Goal: Transaction & Acquisition: Purchase product/service

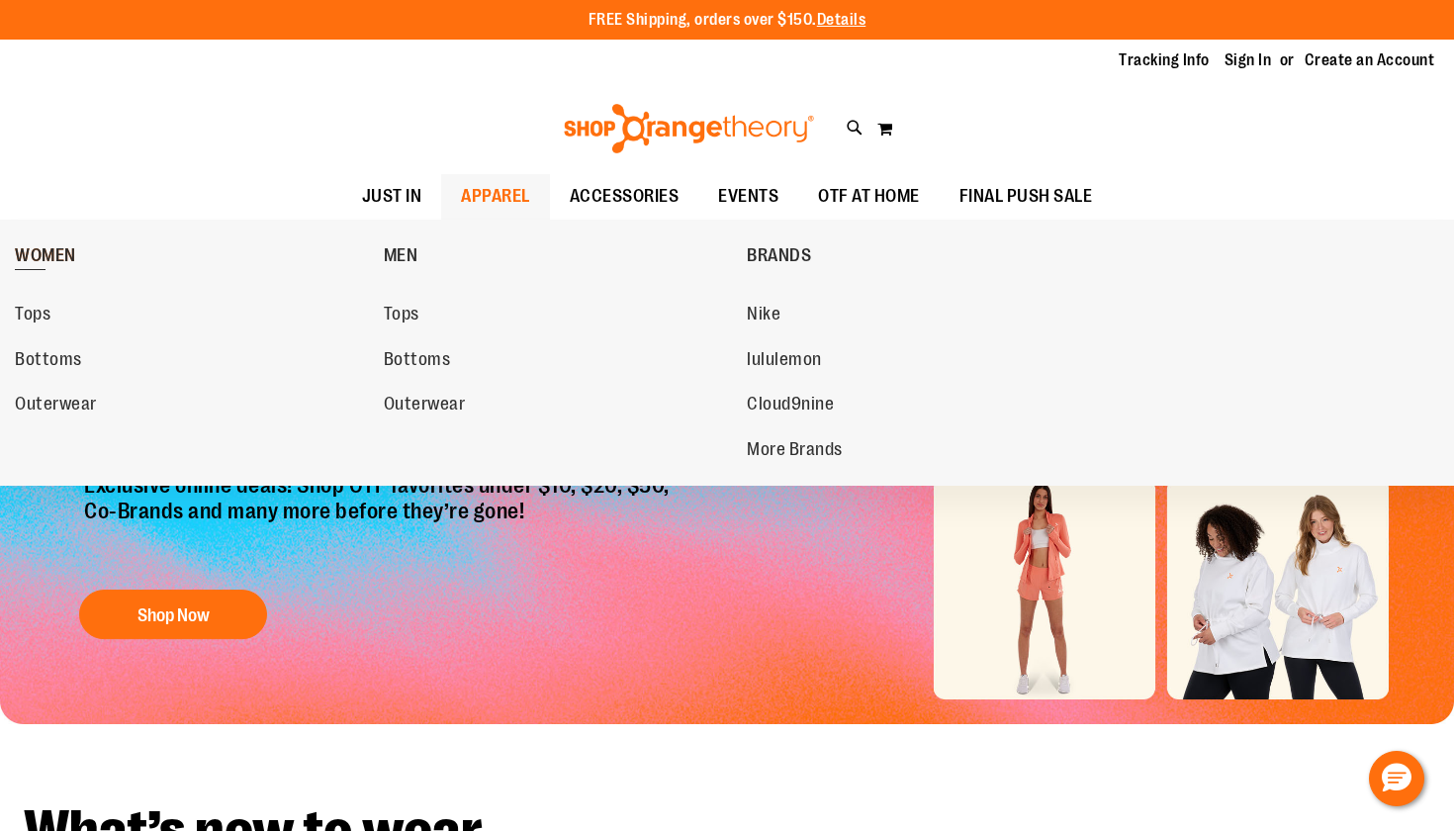
click at [34, 249] on span "WOMEN" at bounding box center [45, 257] width 61 height 25
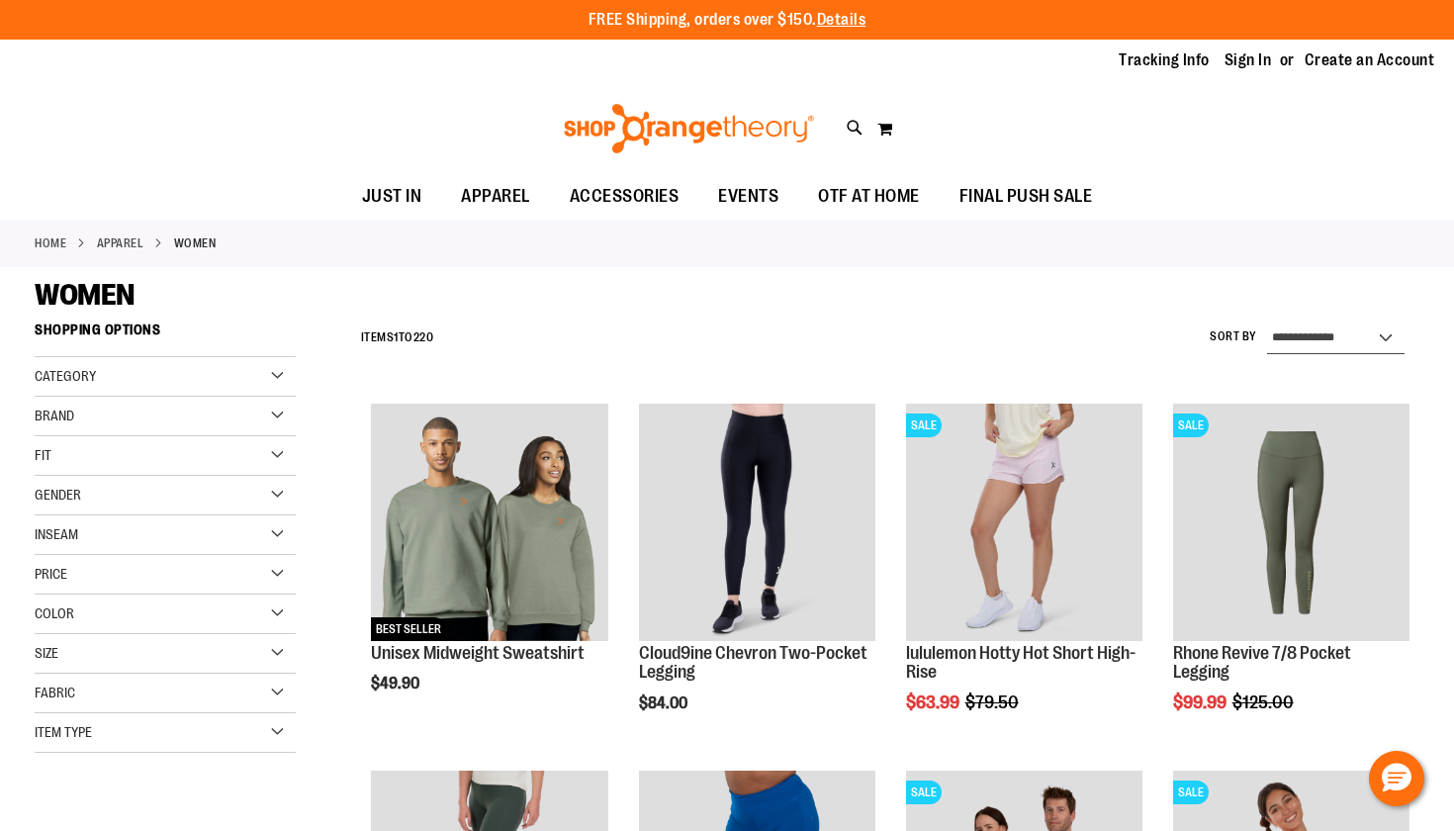
select select "**********"
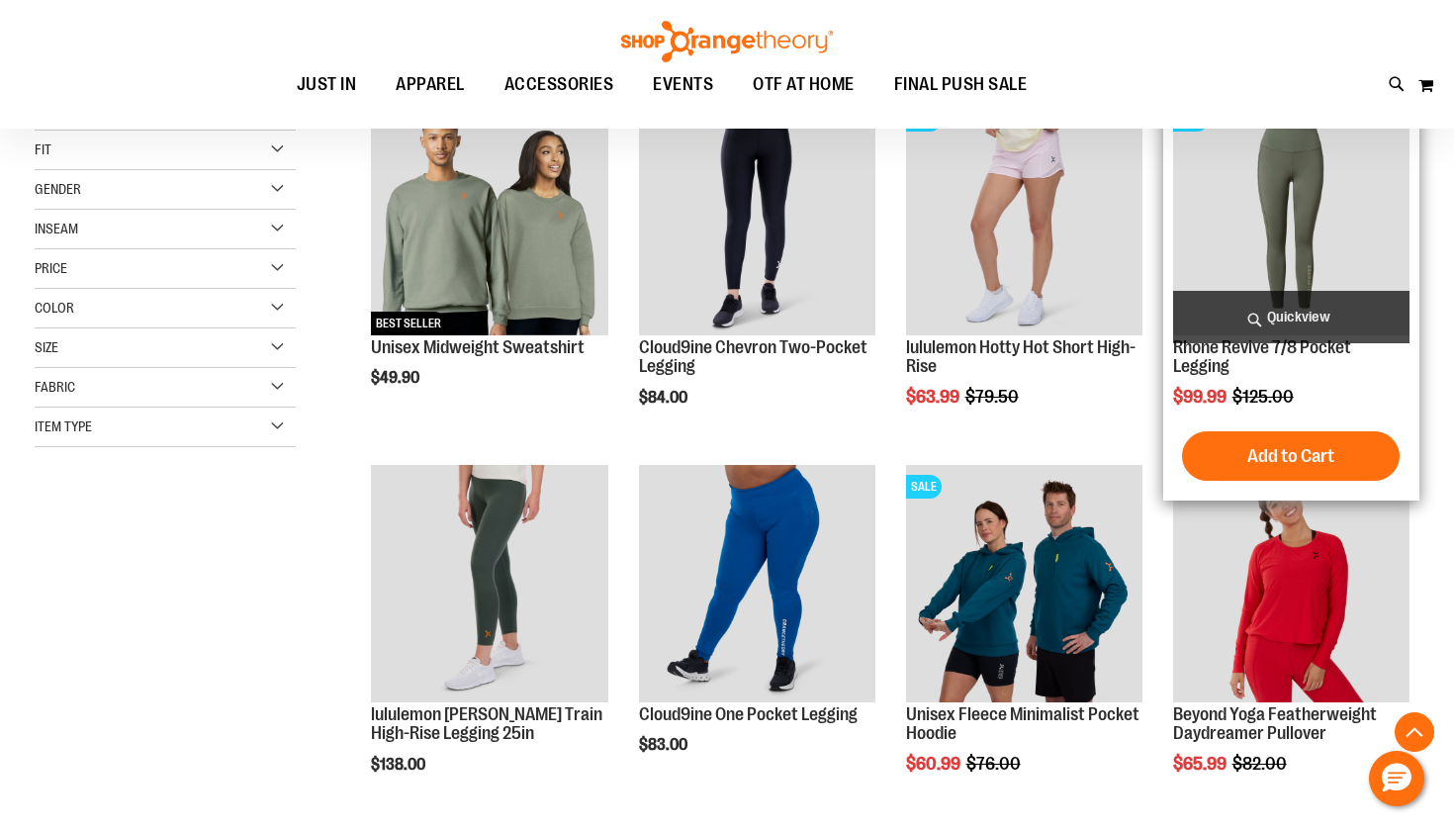
scroll to position [311, 0]
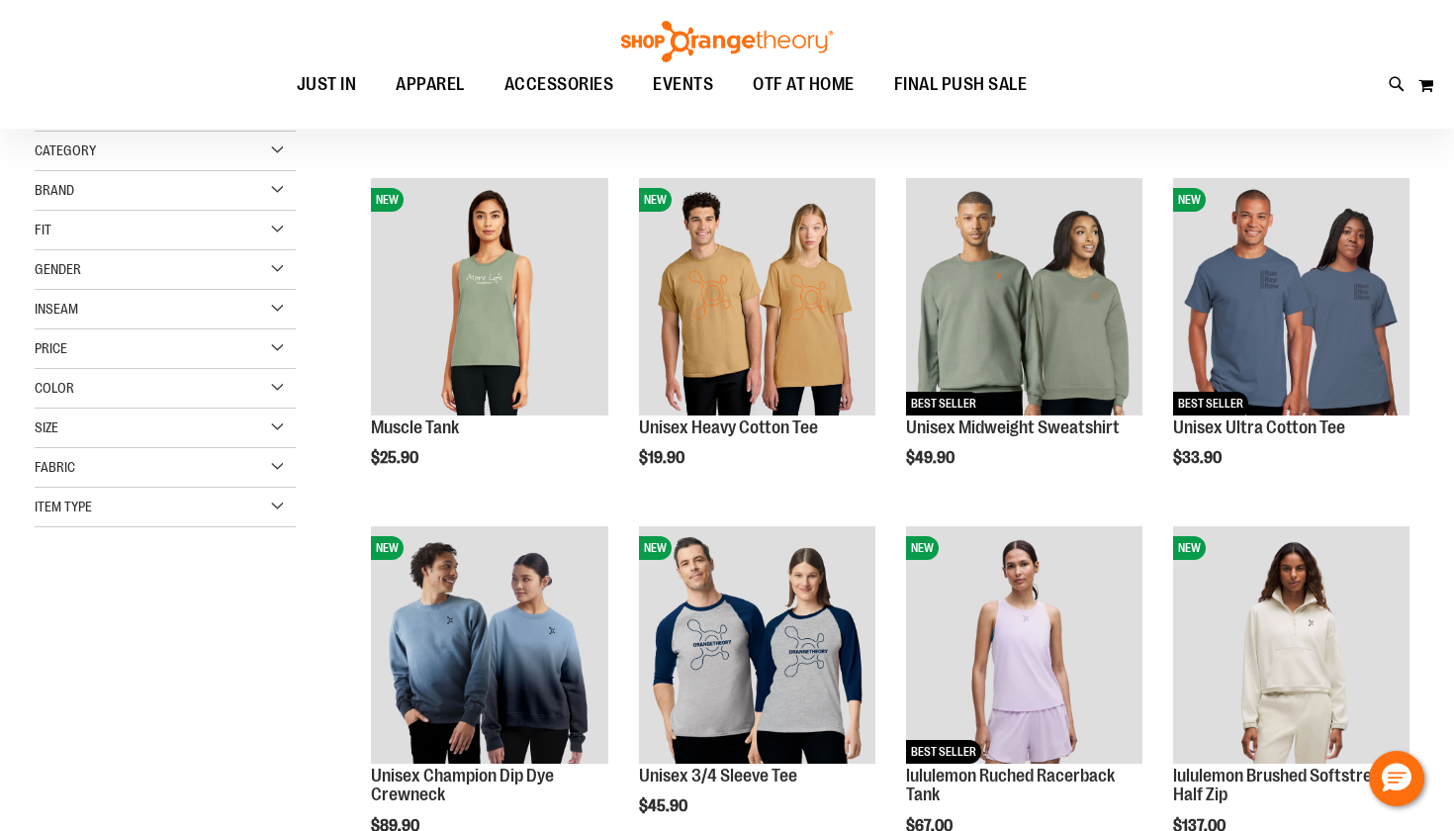
scroll to position [222, 0]
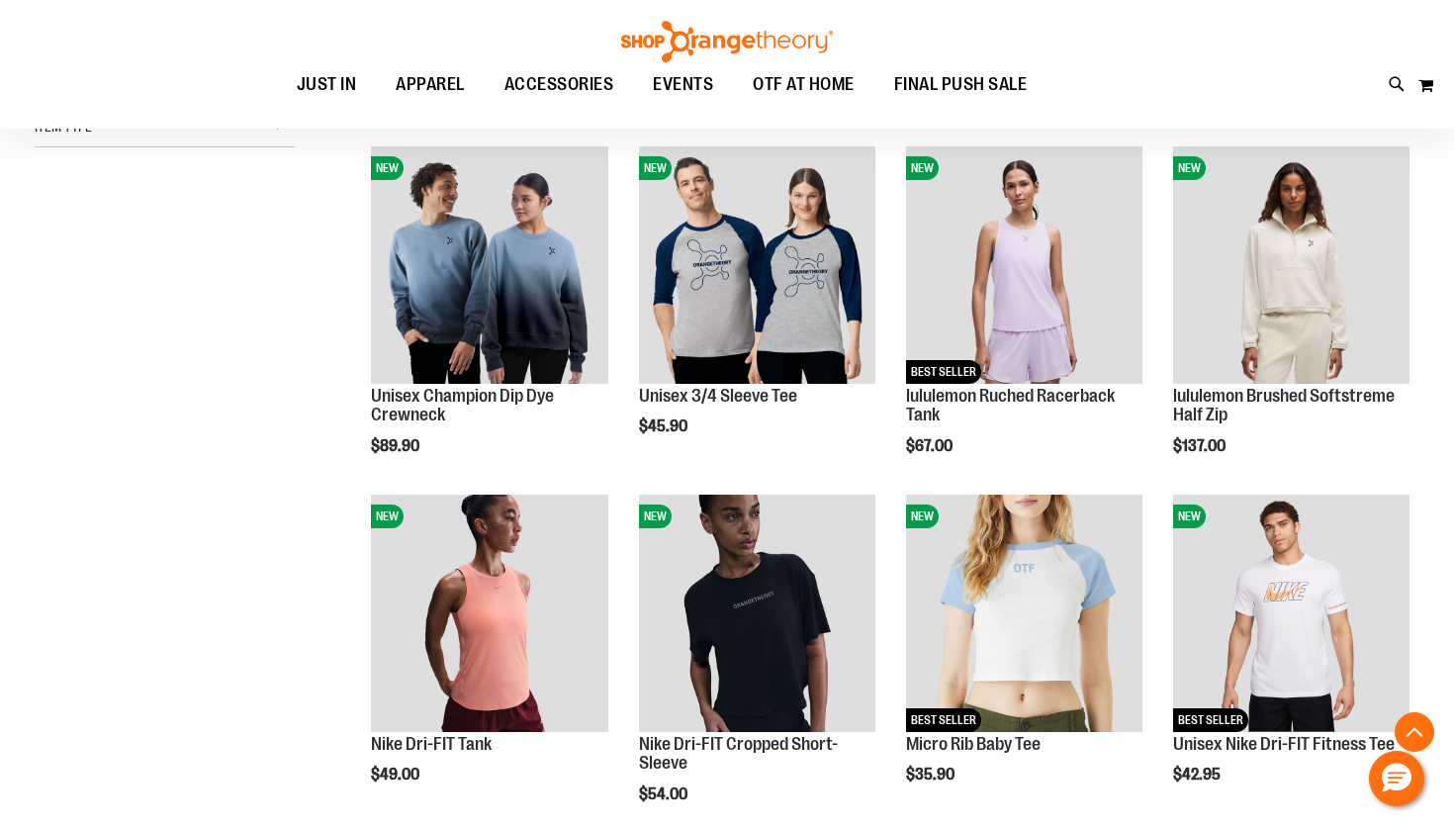
scroll to position [599, 0]
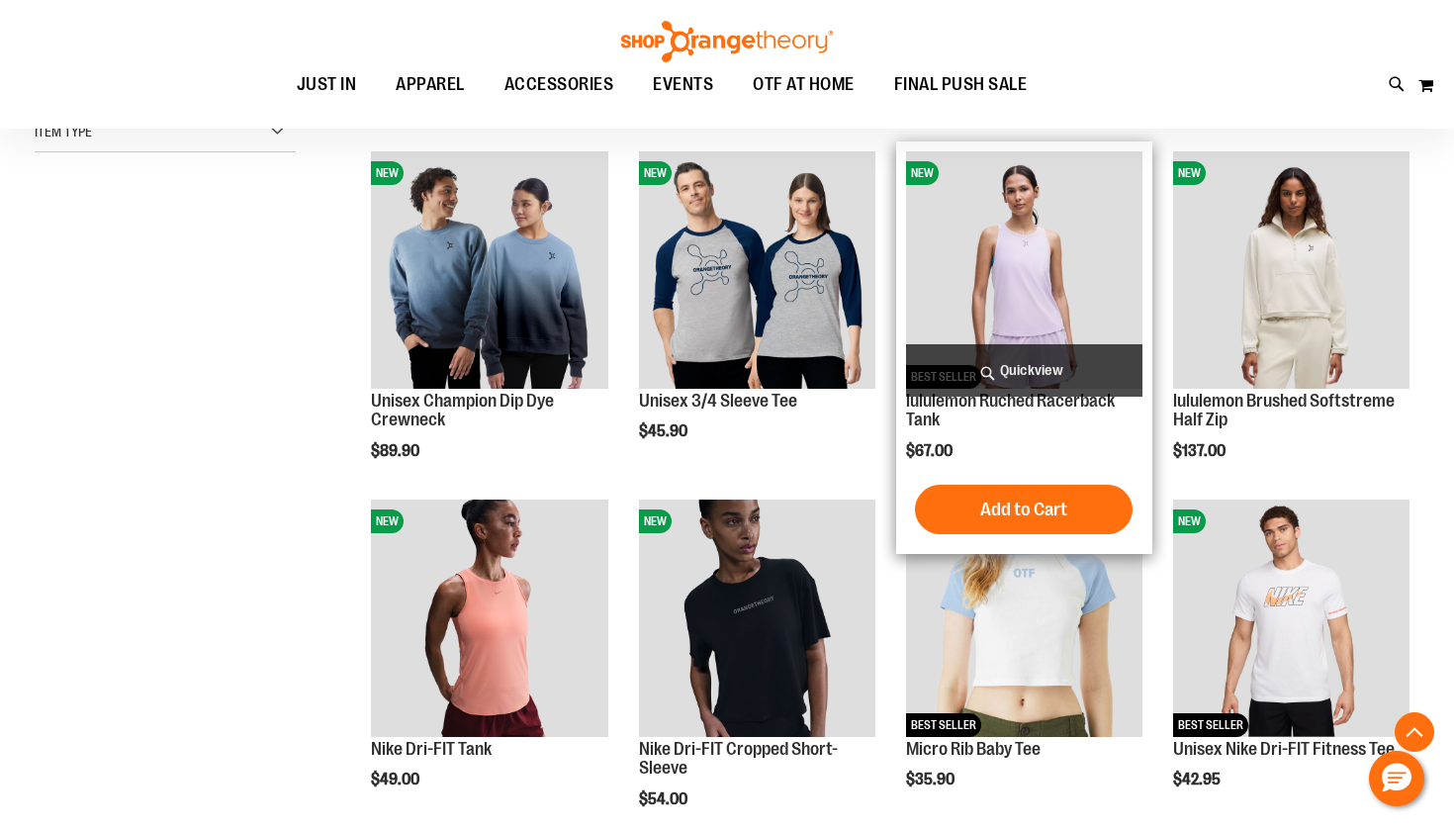
click at [1016, 378] on span "Quickview" at bounding box center [1024, 370] width 236 height 52
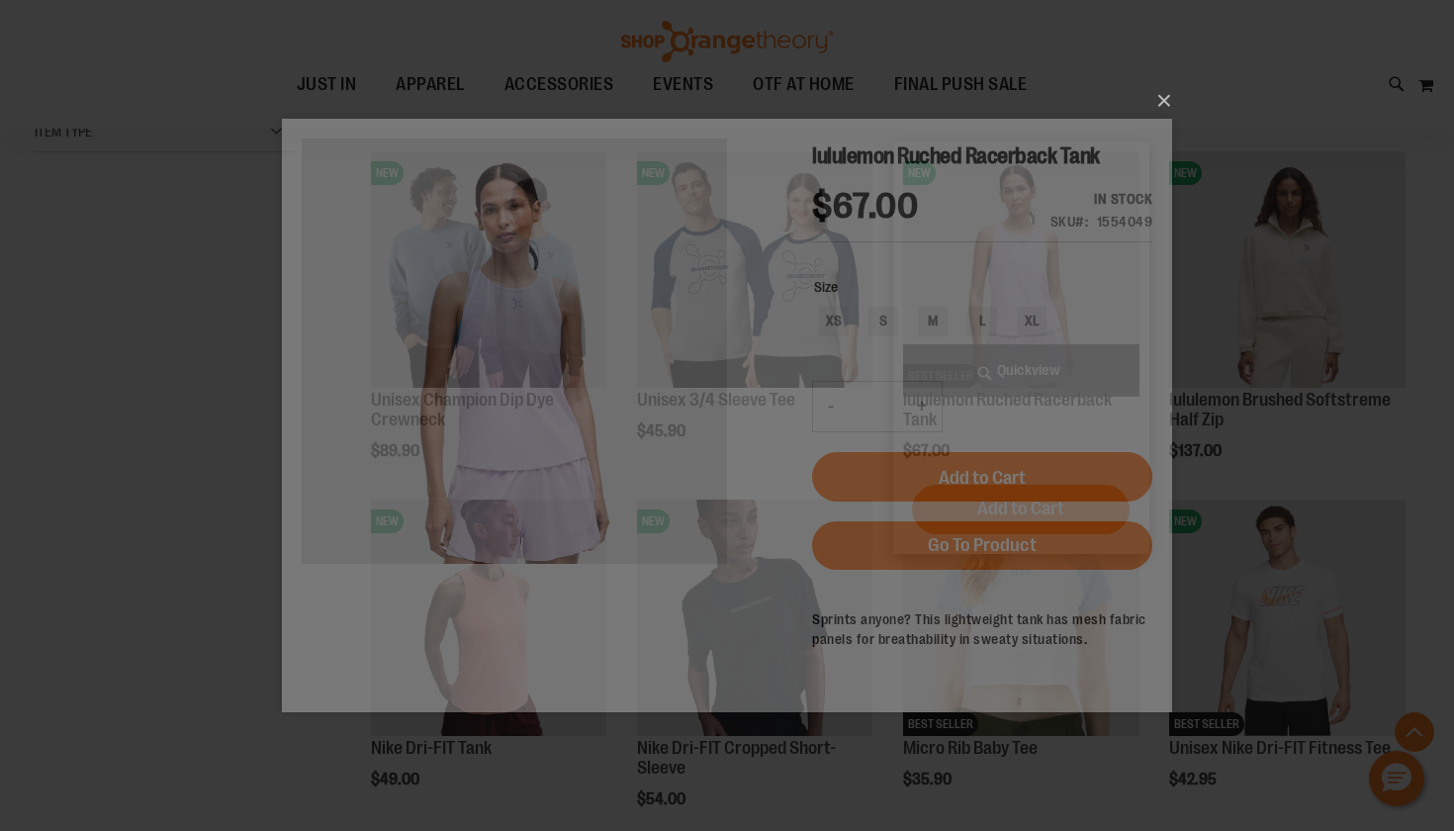
scroll to position [0, 0]
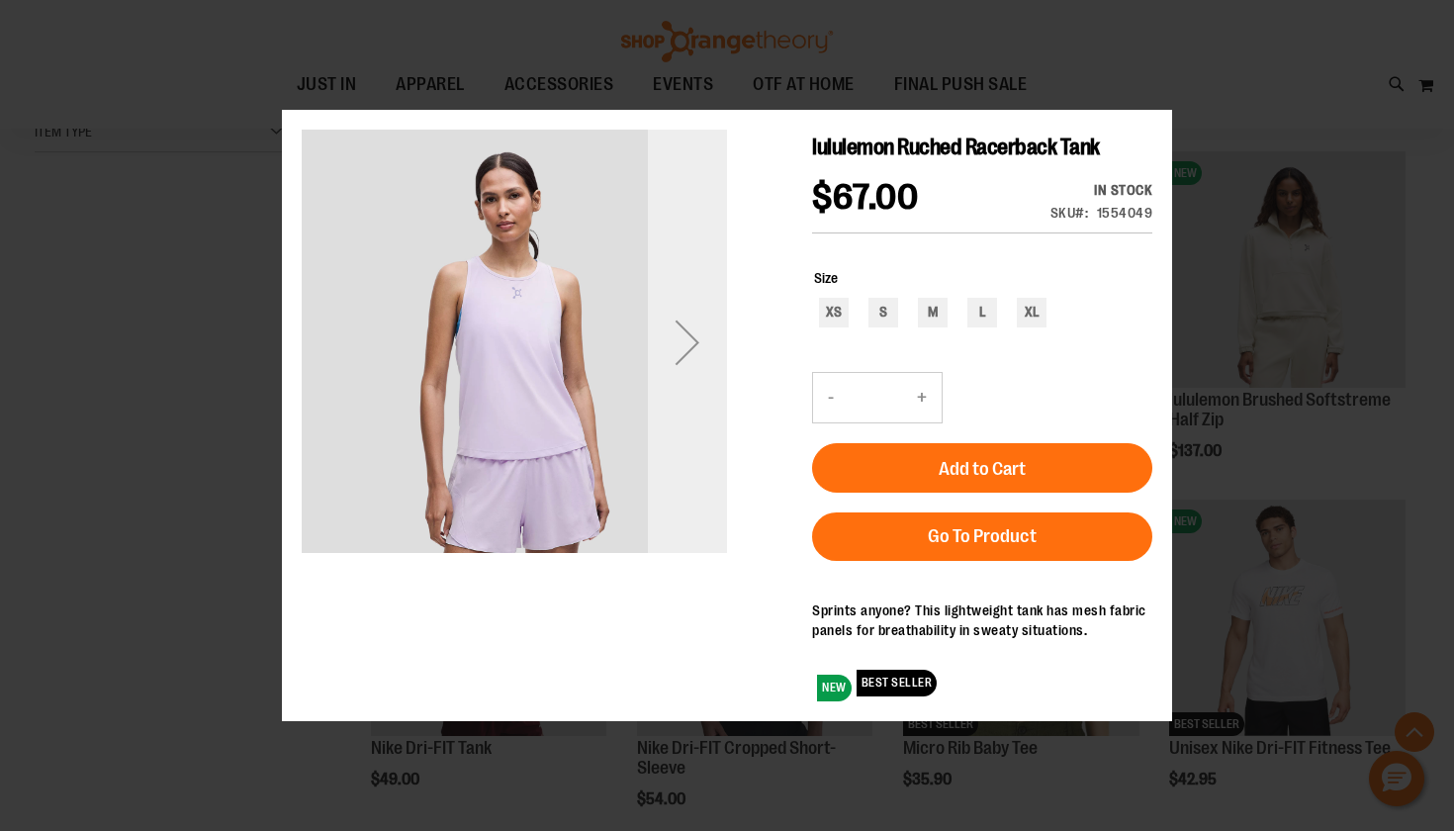
click at [697, 336] on div "Next" at bounding box center [687, 341] width 79 height 79
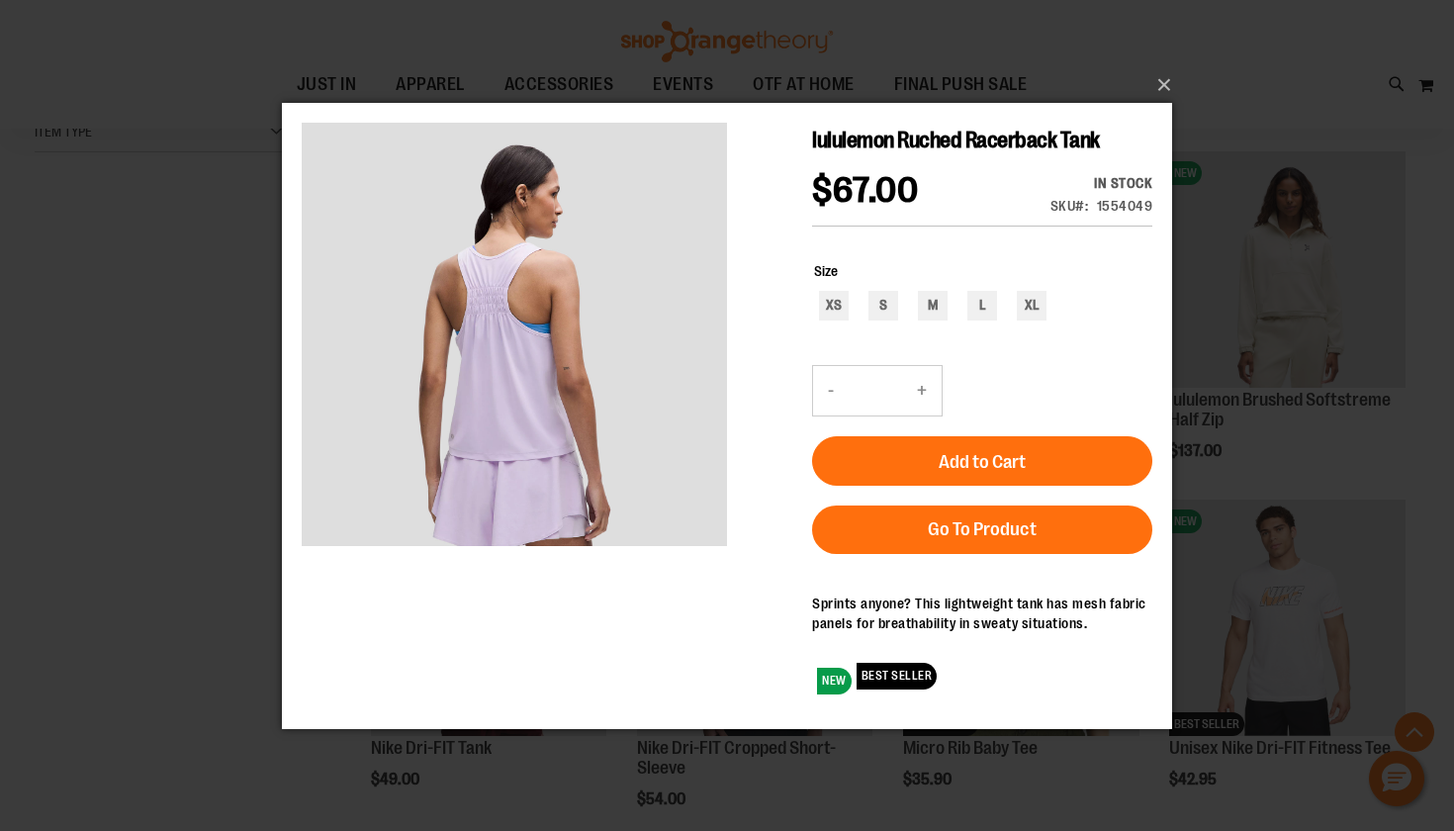
click at [1217, 328] on div "×" at bounding box center [727, 415] width 1454 height 831
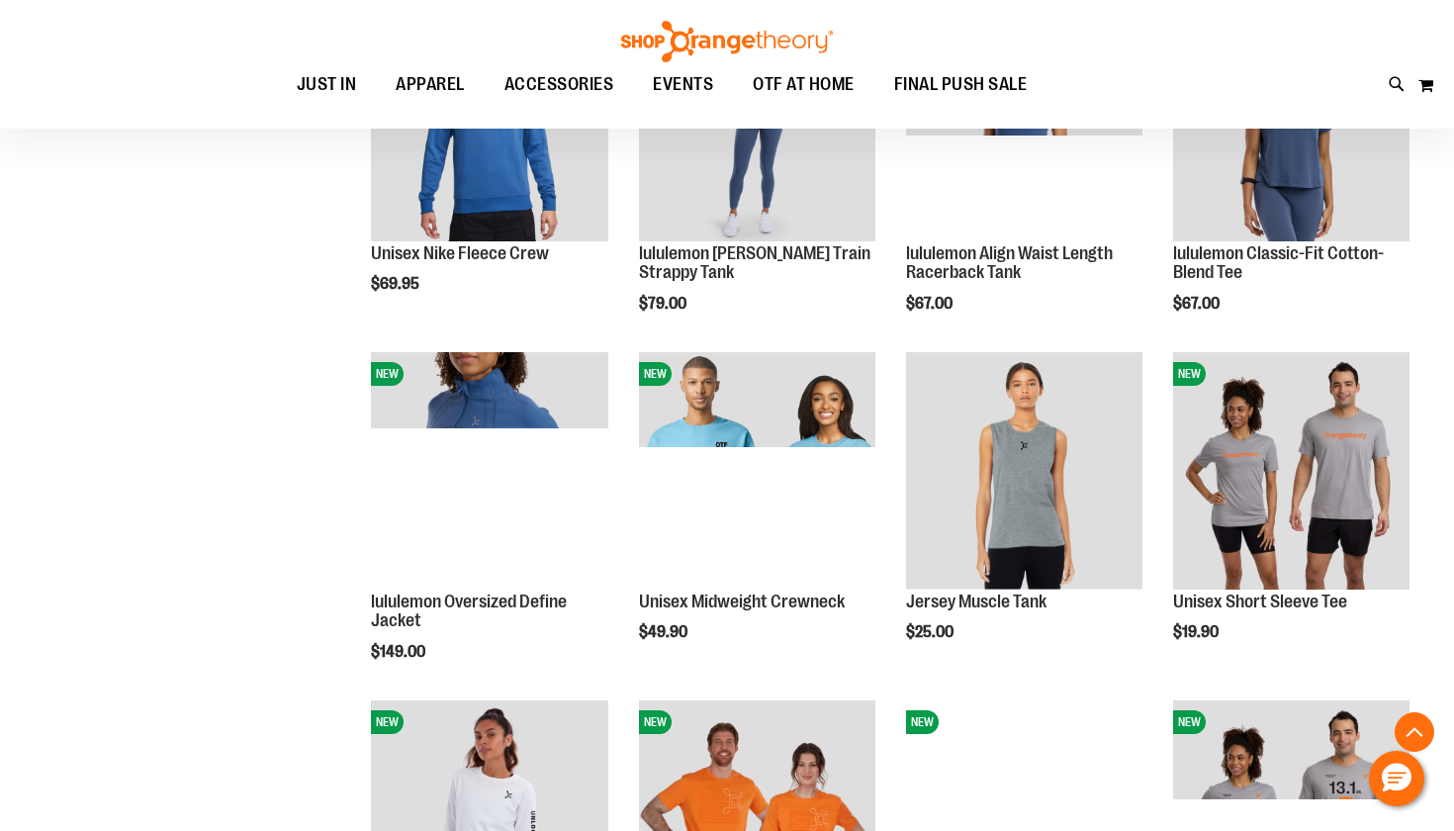
scroll to position [1442, 0]
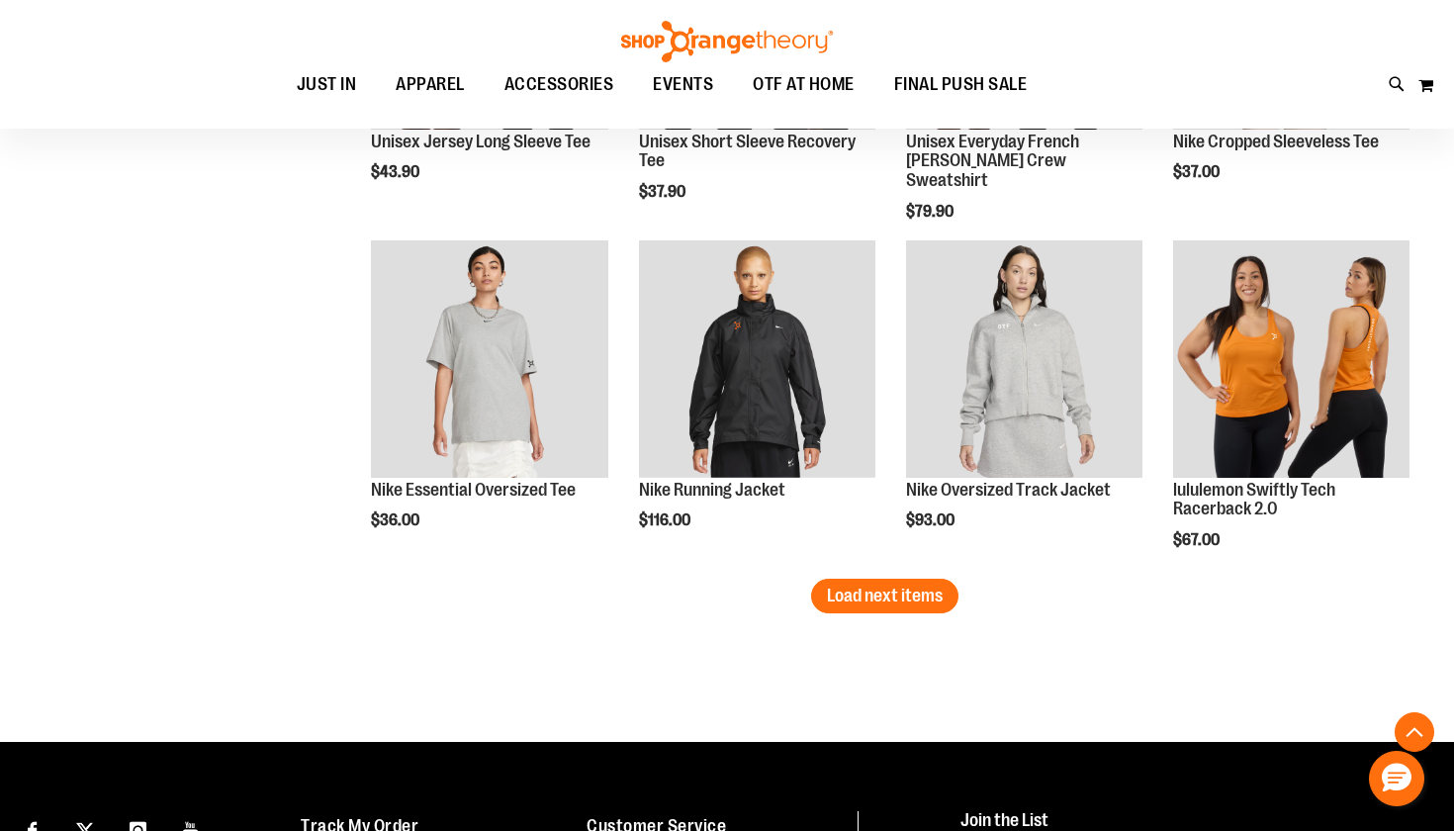
scroll to position [2946, 0]
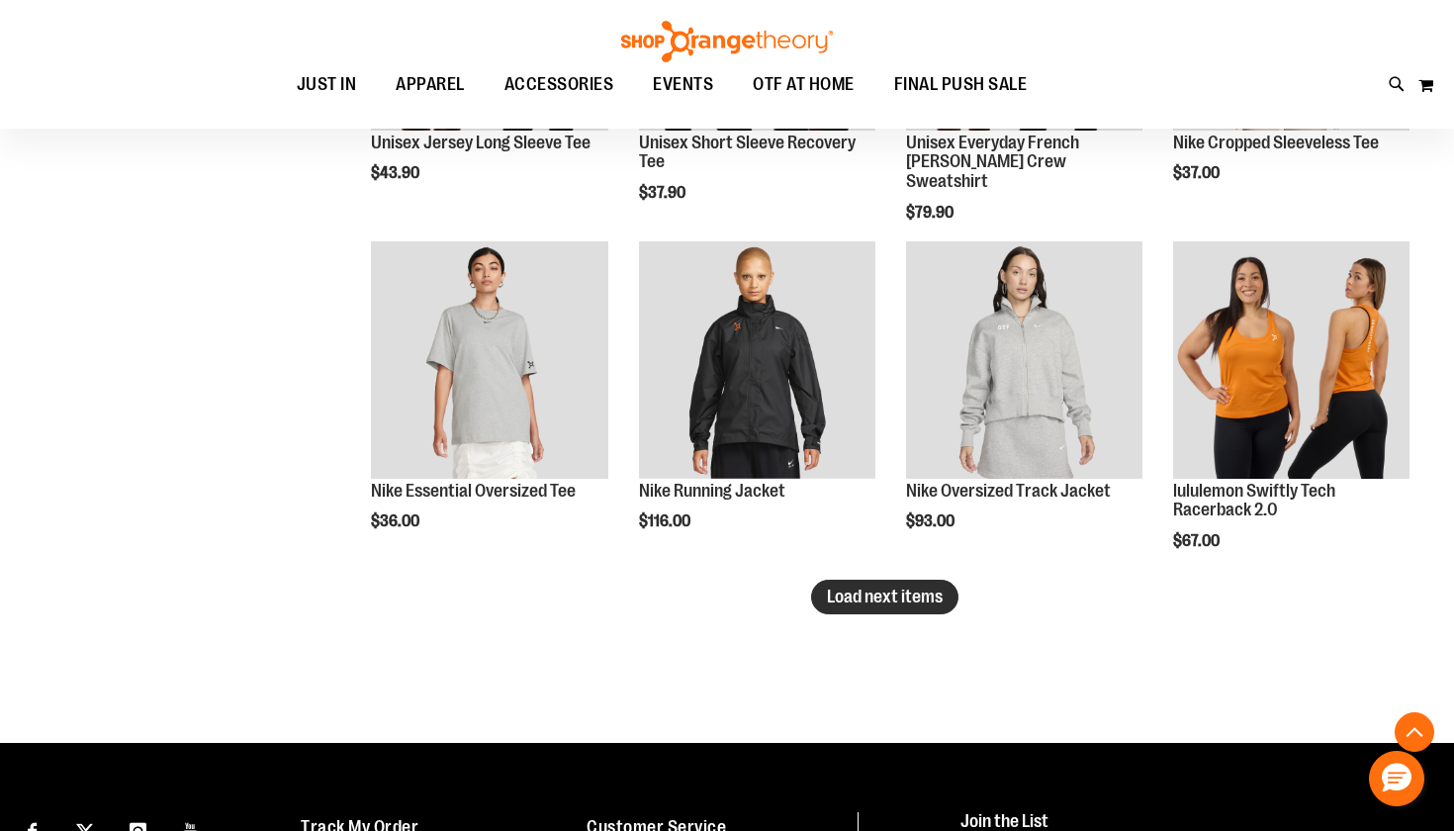
click at [899, 596] on span "Load next items" at bounding box center [885, 596] width 116 height 20
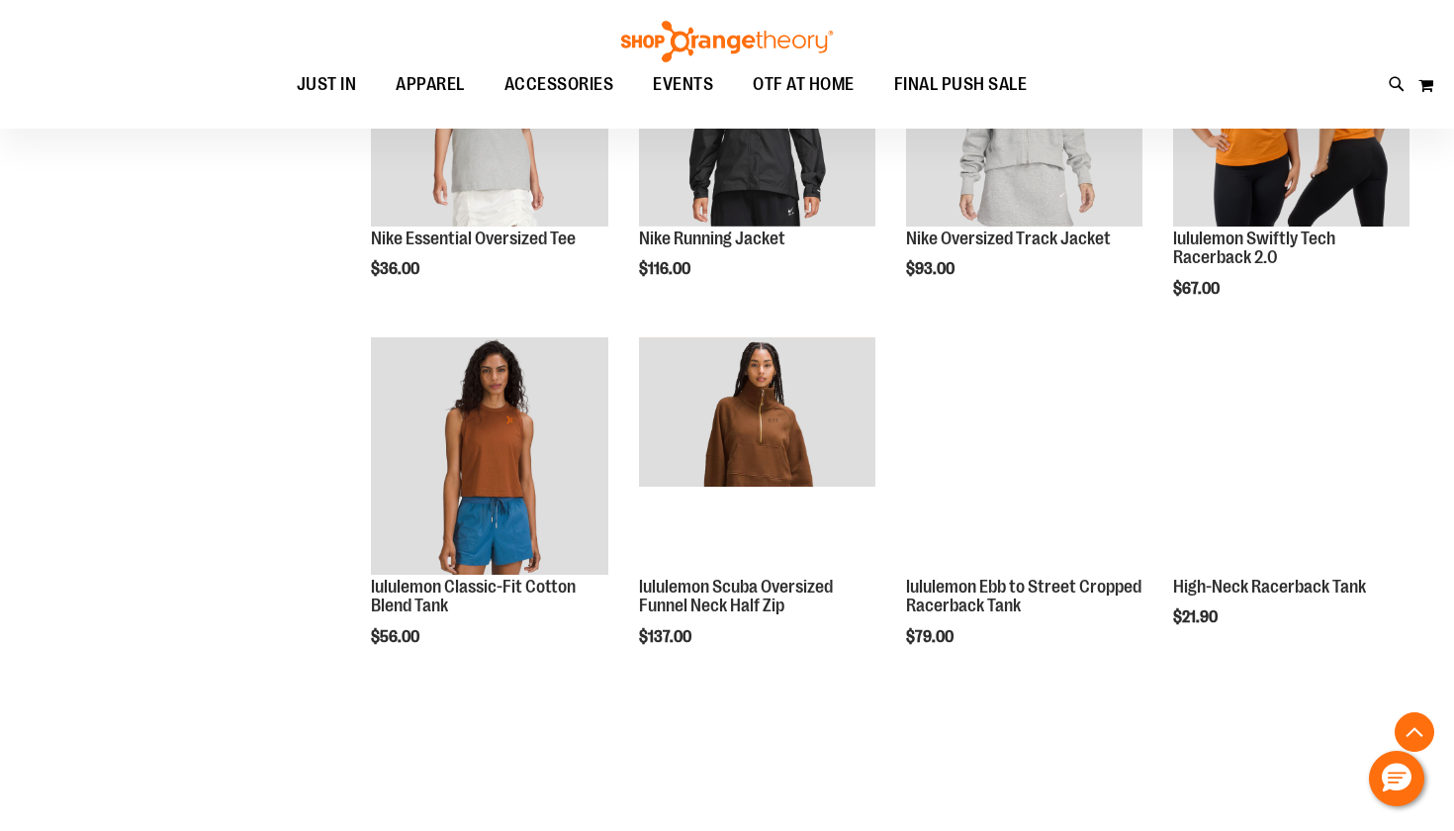
scroll to position [3211, 0]
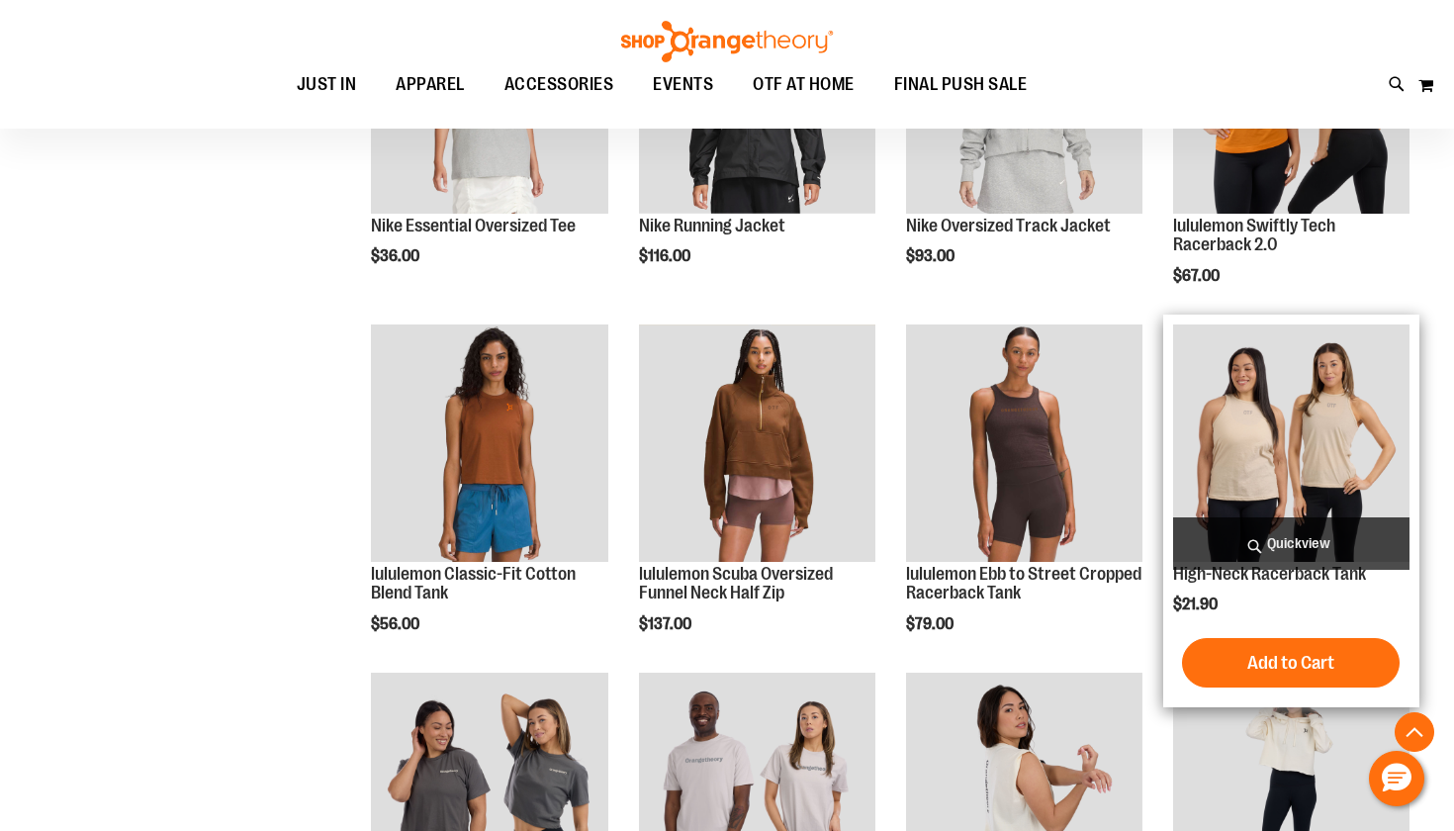
click at [1298, 538] on span "Quickview" at bounding box center [1291, 543] width 236 height 52
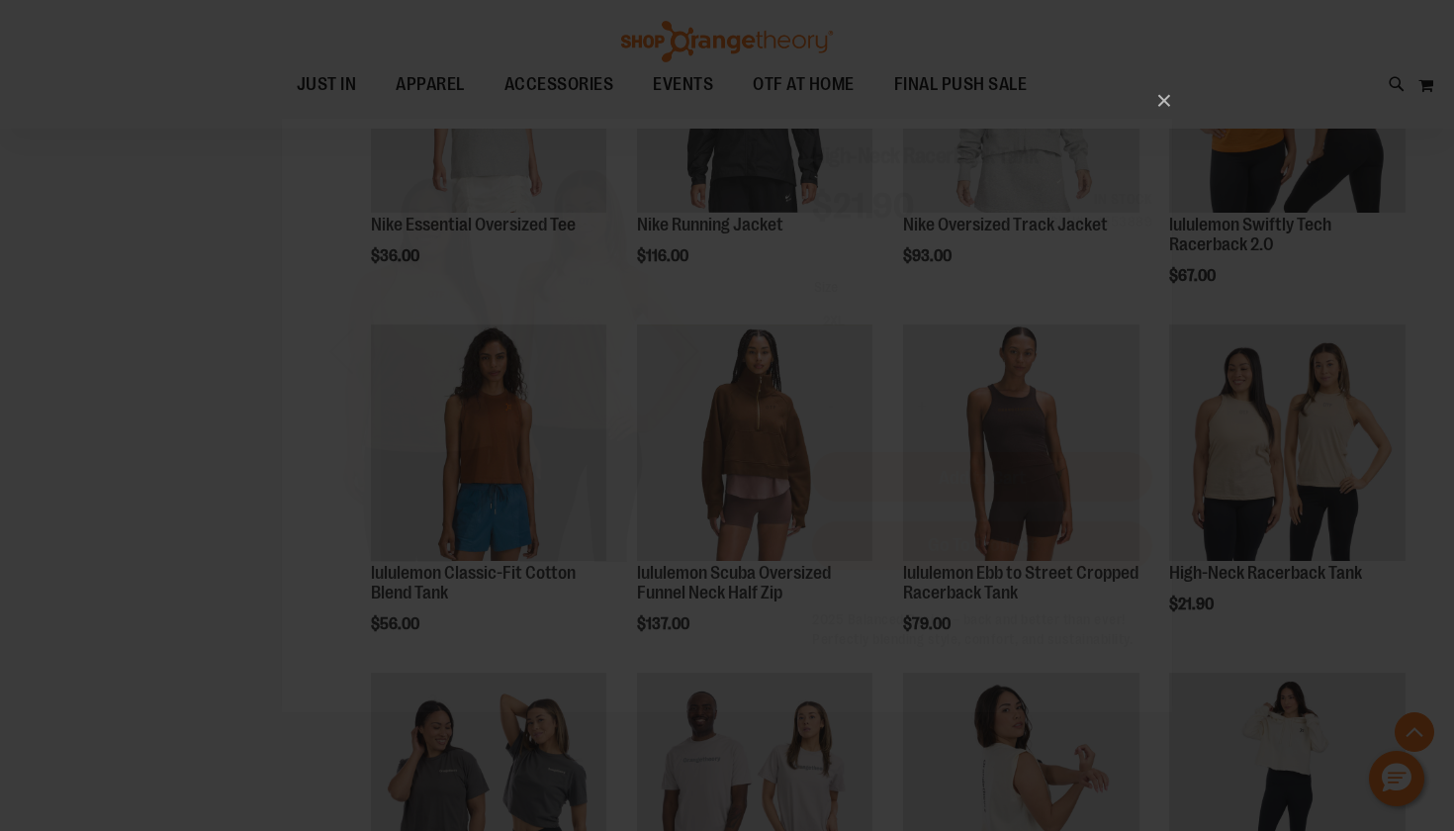
scroll to position [0, 0]
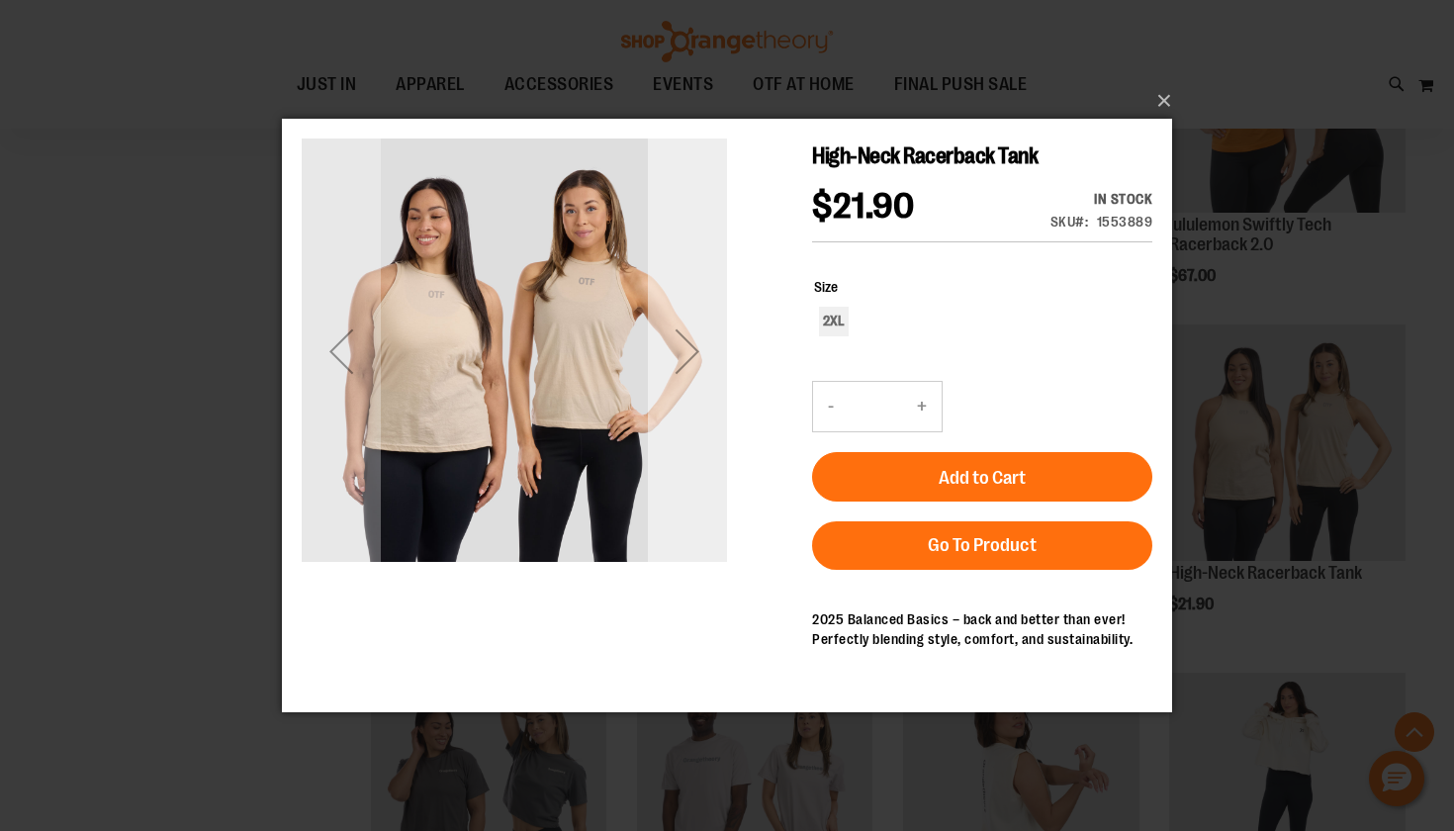
click at [685, 369] on div "Next" at bounding box center [687, 350] width 79 height 79
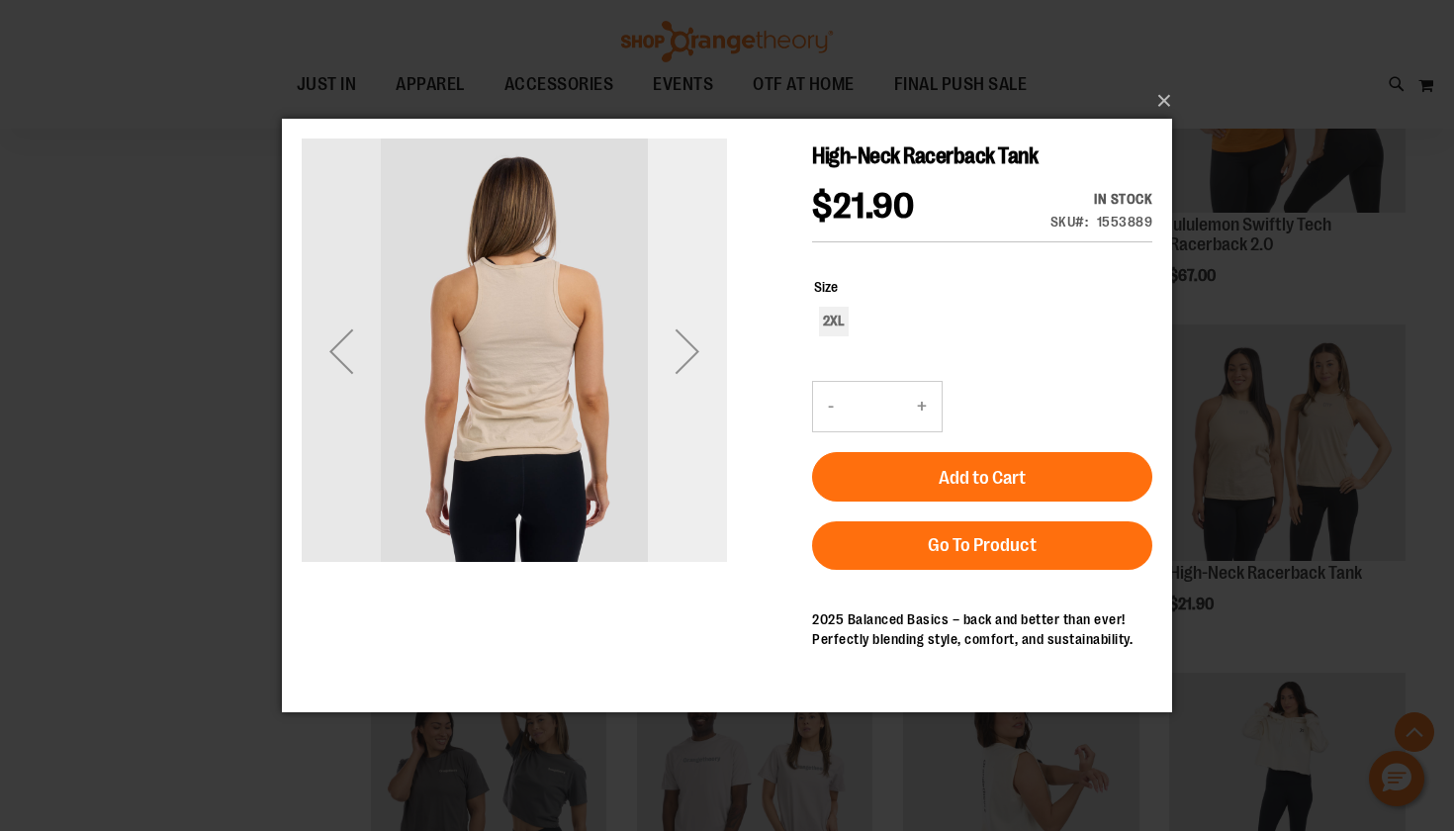
click at [685, 369] on div "Next" at bounding box center [687, 350] width 79 height 79
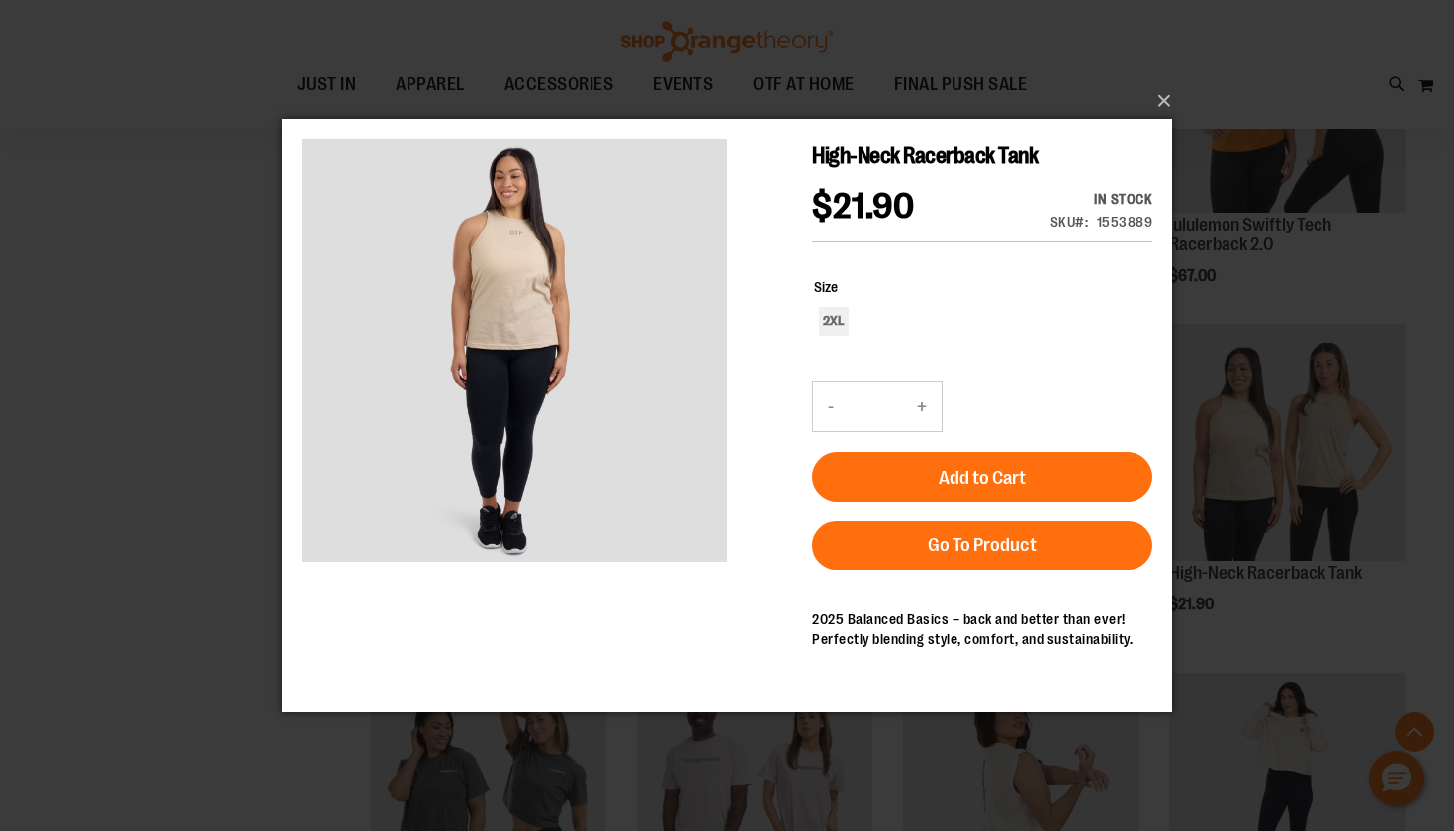
click at [152, 424] on div "×" at bounding box center [727, 415] width 1454 height 831
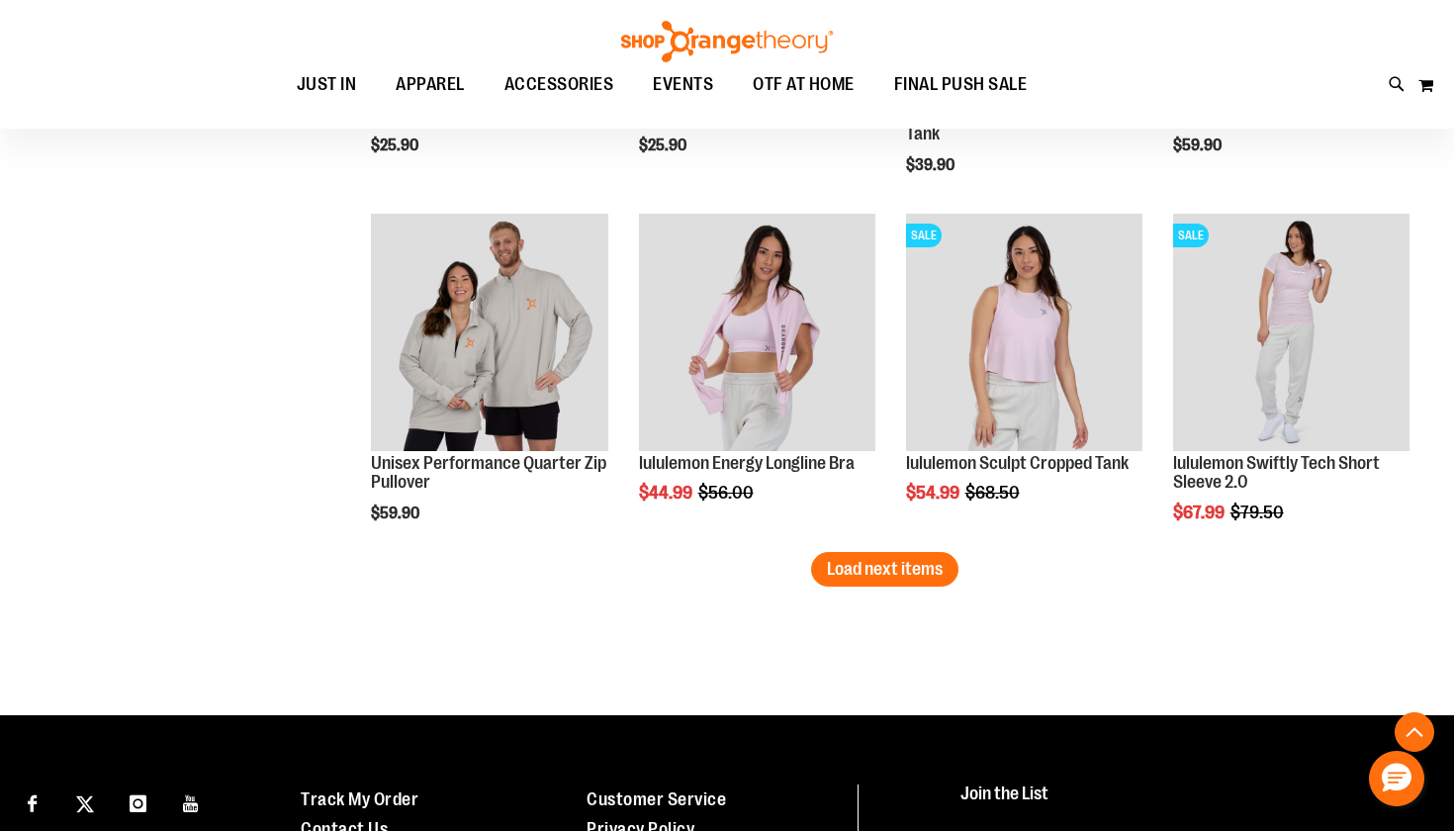
scroll to position [4015, 0]
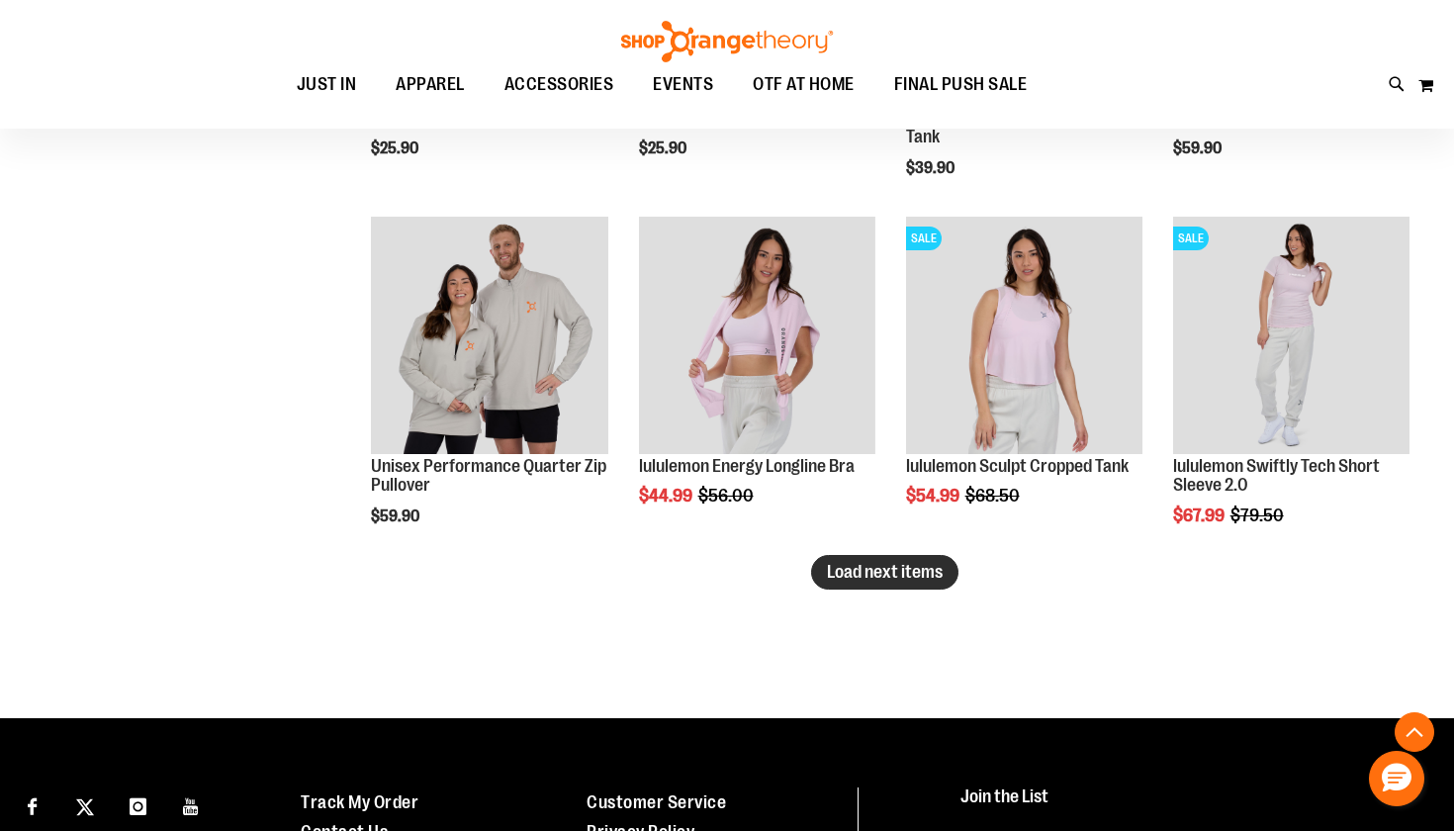
click at [913, 571] on span "Load next items" at bounding box center [885, 572] width 116 height 20
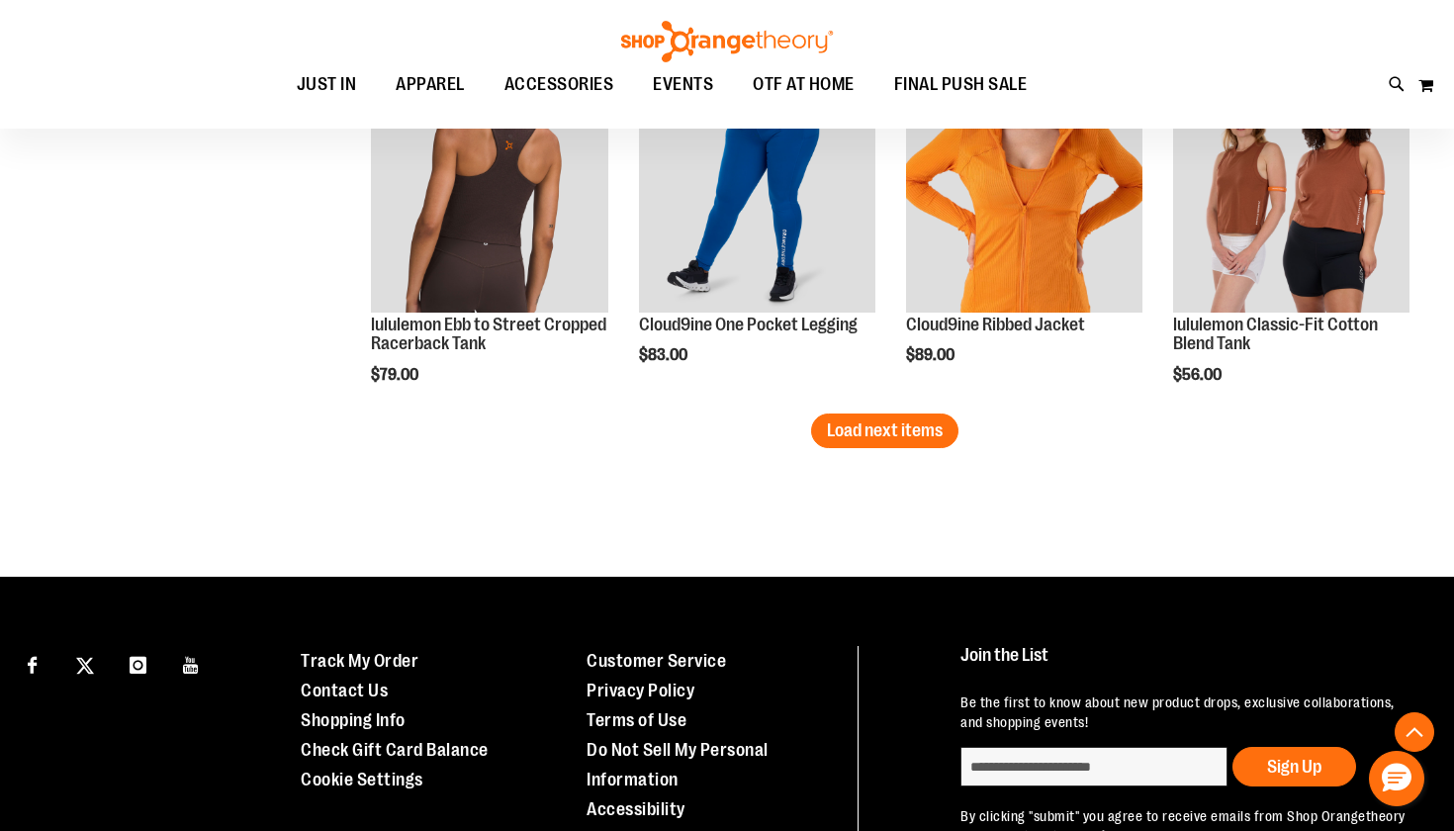
scroll to position [5200, 0]
